Goal: Navigation & Orientation: Find specific page/section

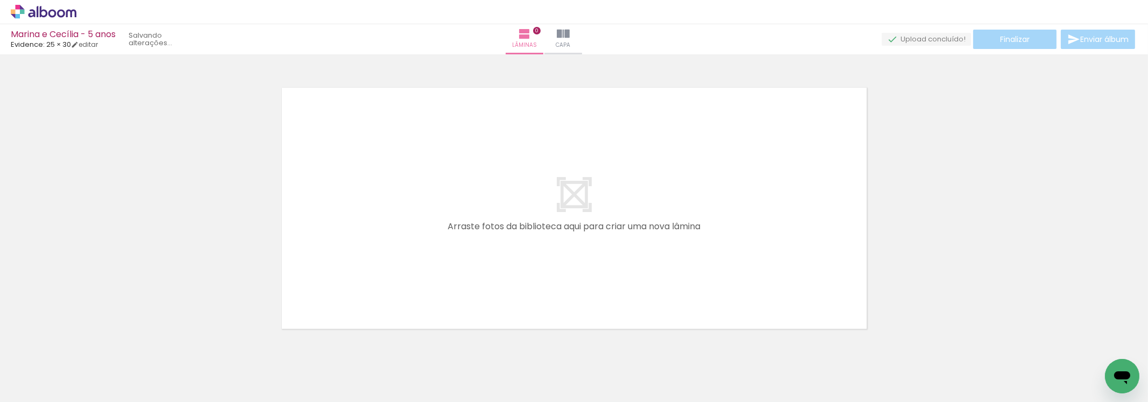
click at [62, 16] on icon at bounding box center [61, 13] width 8 height 8
click at [46, 10] on icon at bounding box center [44, 12] width 66 height 14
